Goal: Information Seeking & Learning: Learn about a topic

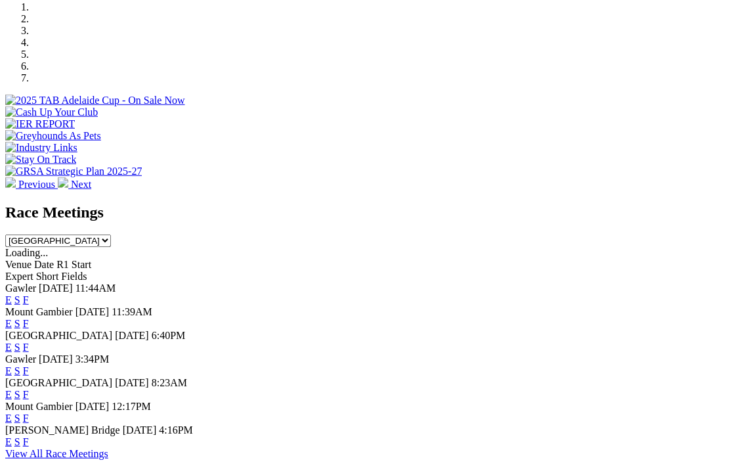
scroll to position [414, 0]
click at [36, 353] on span "Gawler" at bounding box center [20, 358] width 31 height 11
click at [12, 364] on link "E" at bounding box center [8, 369] width 7 height 11
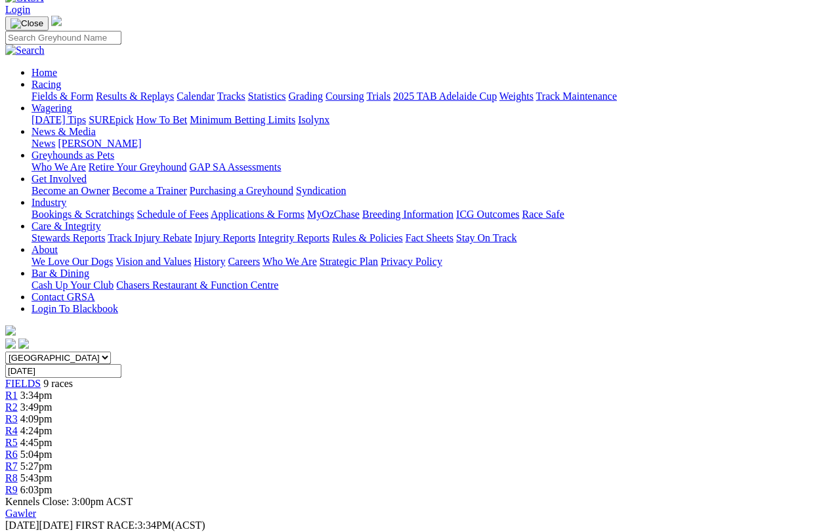
scroll to position [74, 0]
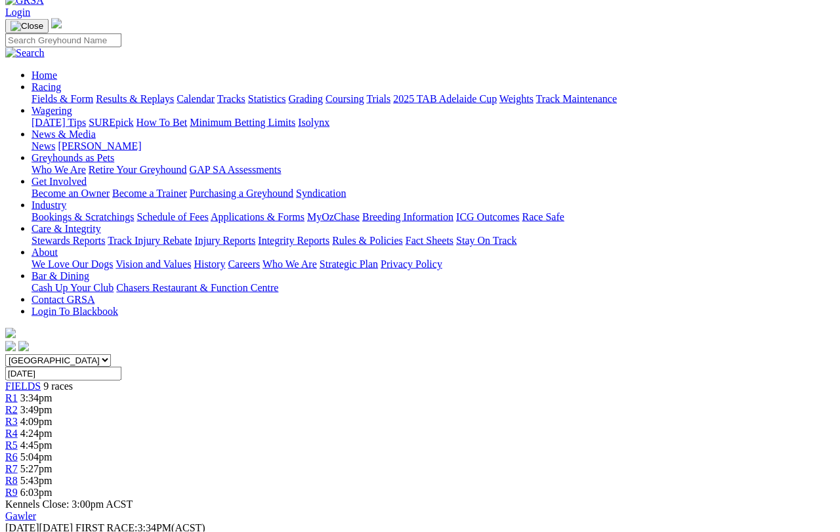
click at [18, 404] on span "R2" at bounding box center [11, 409] width 12 height 11
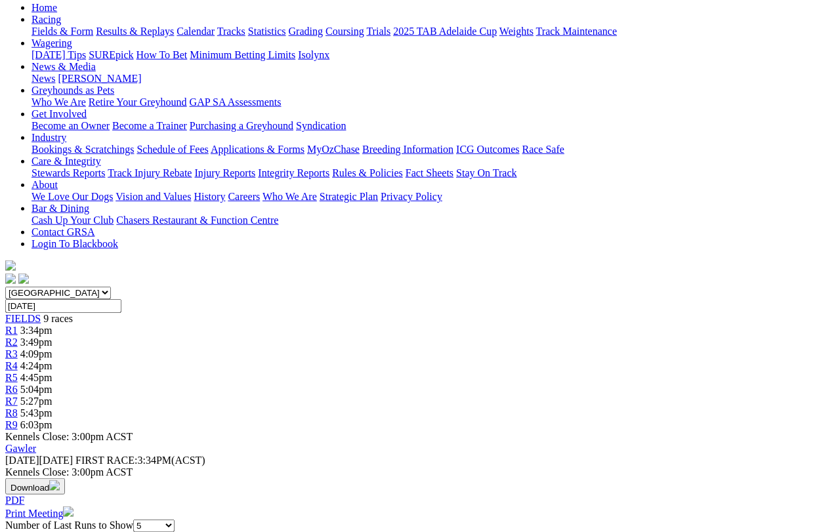
scroll to position [161, 0]
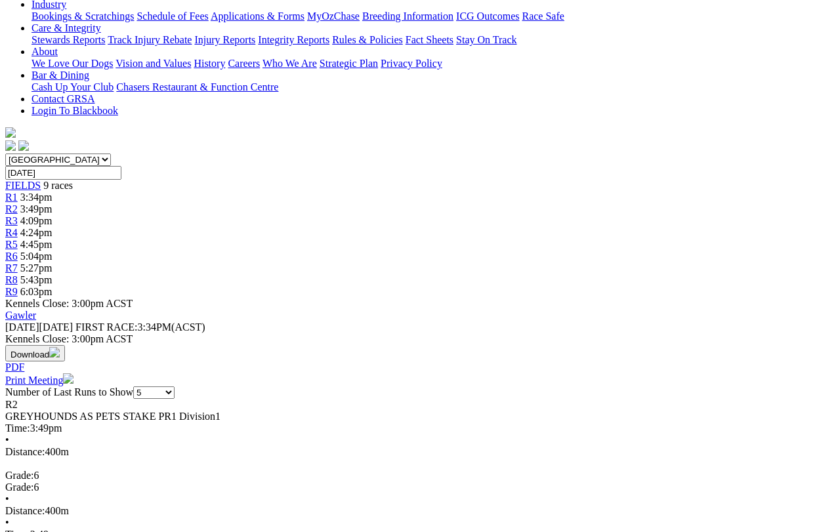
scroll to position [274, 0]
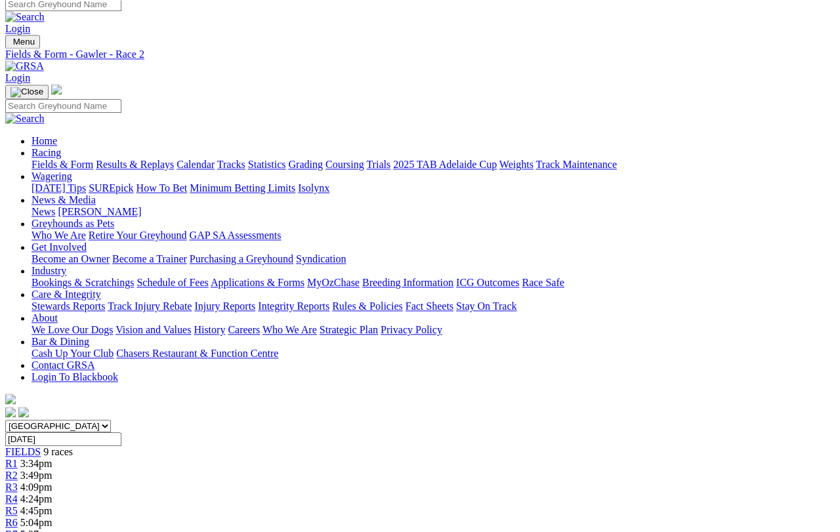
scroll to position [0, 0]
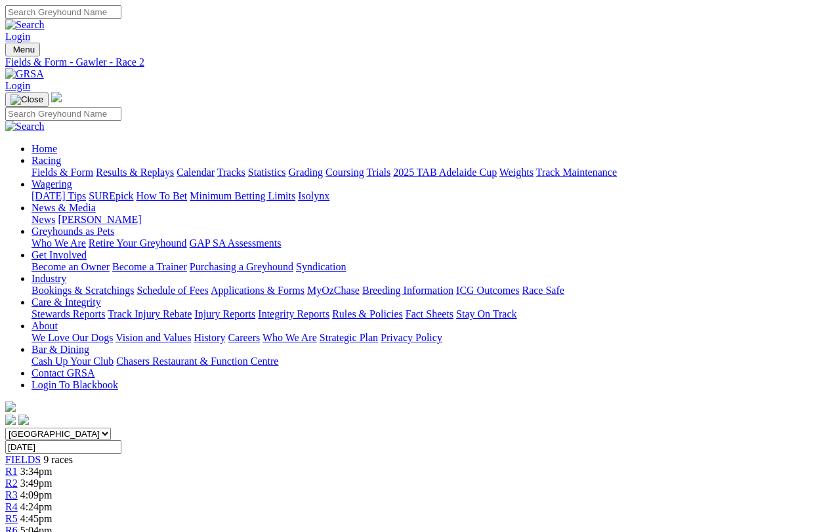
click at [18, 478] on span "R2" at bounding box center [11, 483] width 12 height 11
click at [173, 167] on link "Results & Replays" at bounding box center [135, 172] width 78 height 11
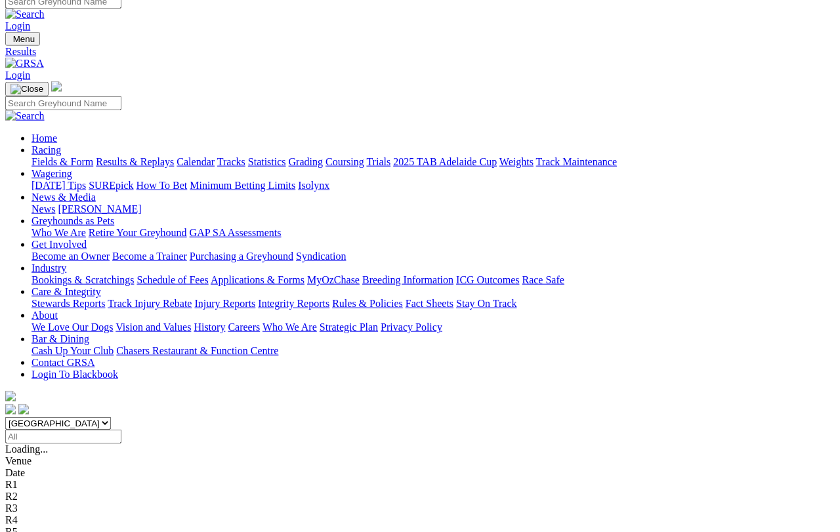
scroll to position [11, 0]
click at [50, 156] on link "Fields & Form" at bounding box center [63, 161] width 62 height 11
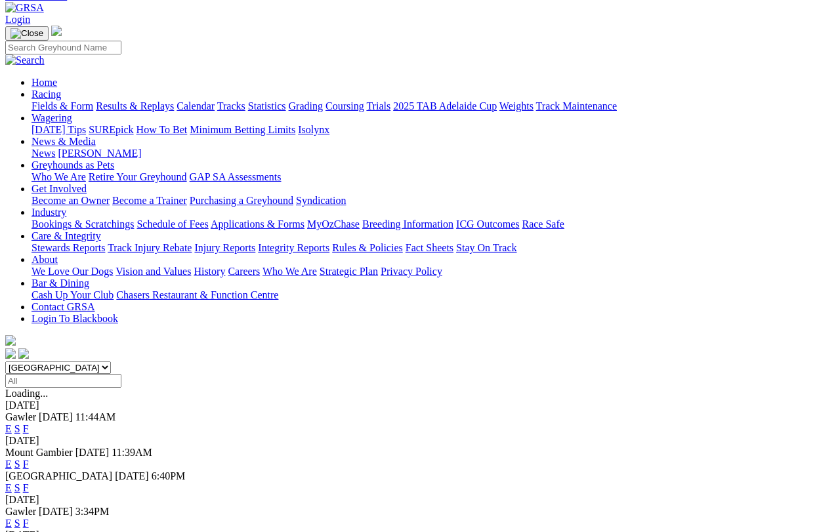
scroll to position [67, 0]
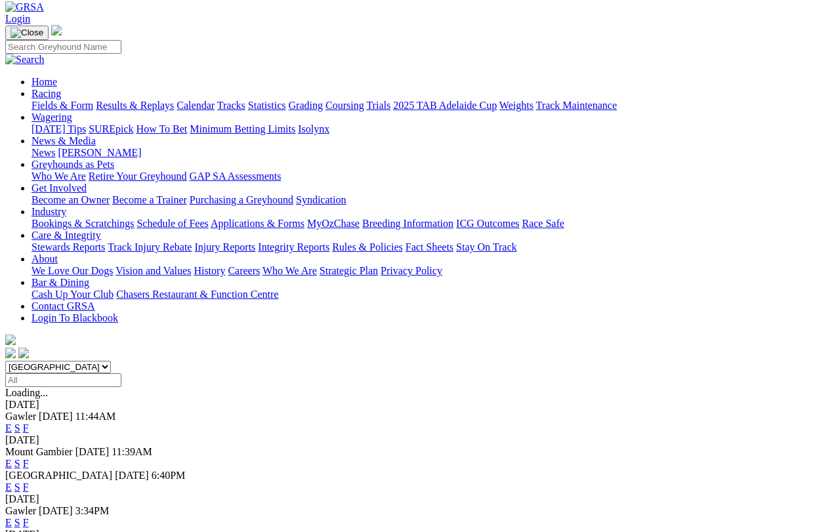
click at [20, 517] on link "S" at bounding box center [17, 522] width 6 height 11
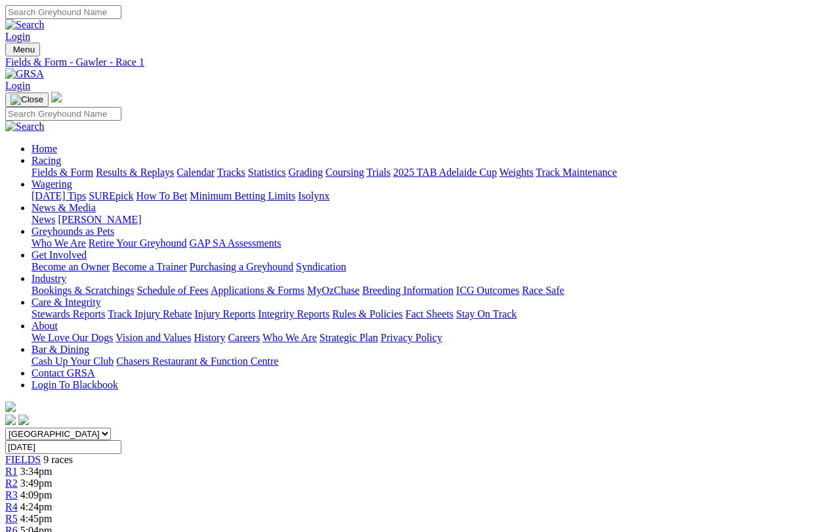
scroll to position [15, 0]
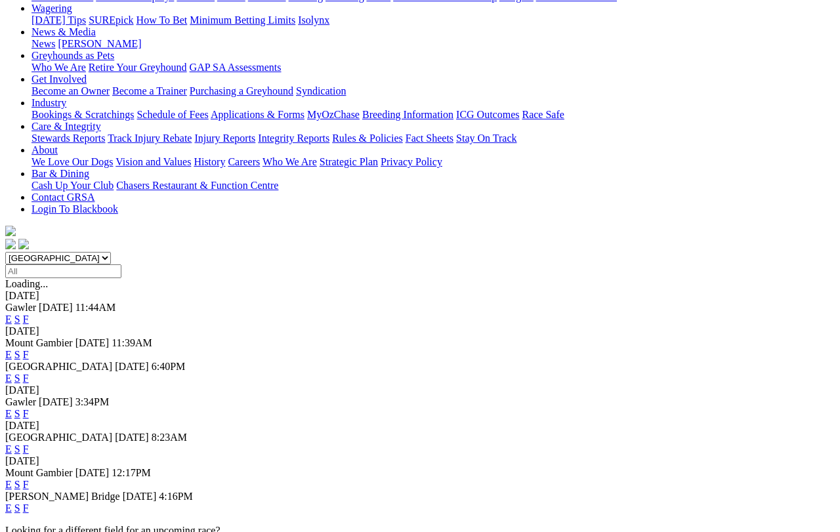
scroll to position [176, 0]
click at [29, 408] on link "F" at bounding box center [26, 413] width 6 height 11
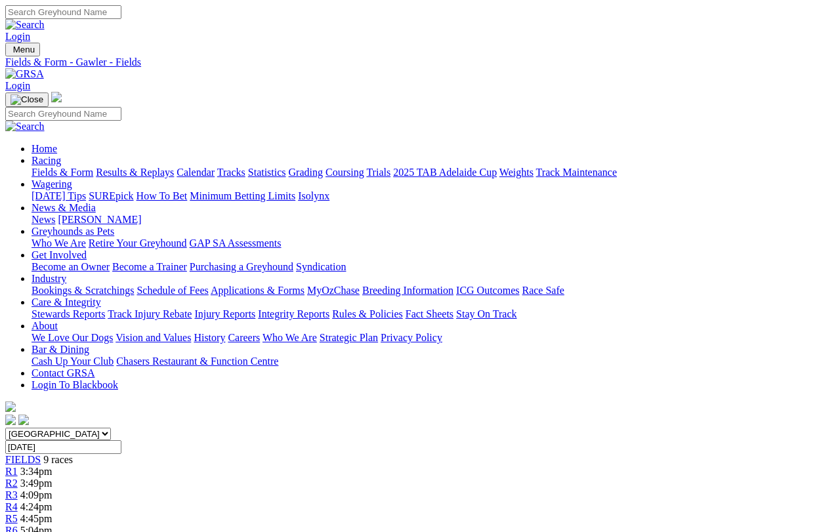
scroll to position [15, 0]
